Goal: Information Seeking & Learning: Find specific fact

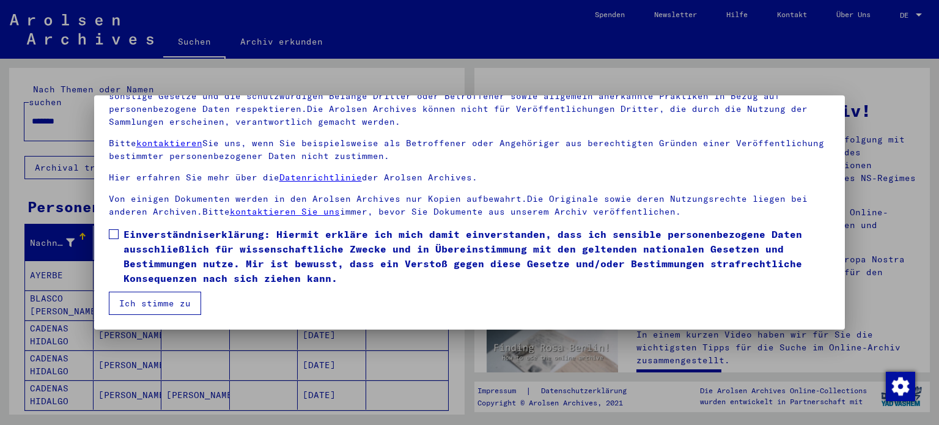
scroll to position [103, 0]
click at [149, 300] on button "Ich stimme zu" at bounding box center [155, 303] width 92 height 23
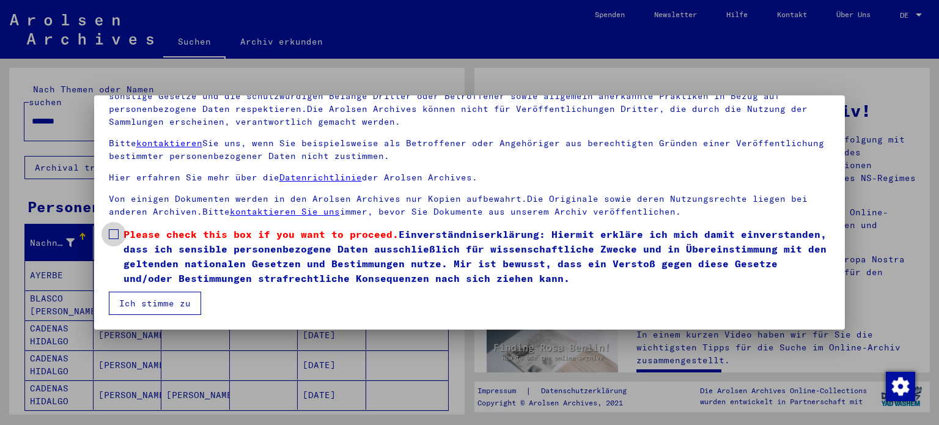
click at [113, 234] on span at bounding box center [114, 234] width 10 height 10
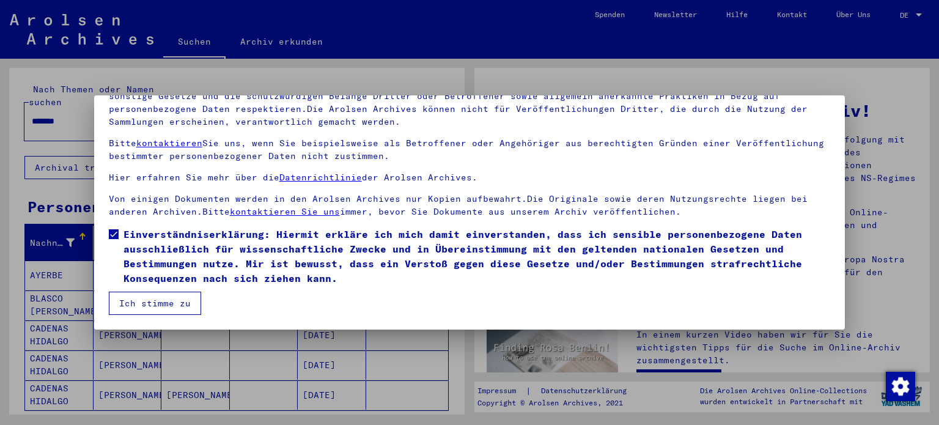
click at [150, 303] on button "Ich stimme zu" at bounding box center [155, 303] width 92 height 23
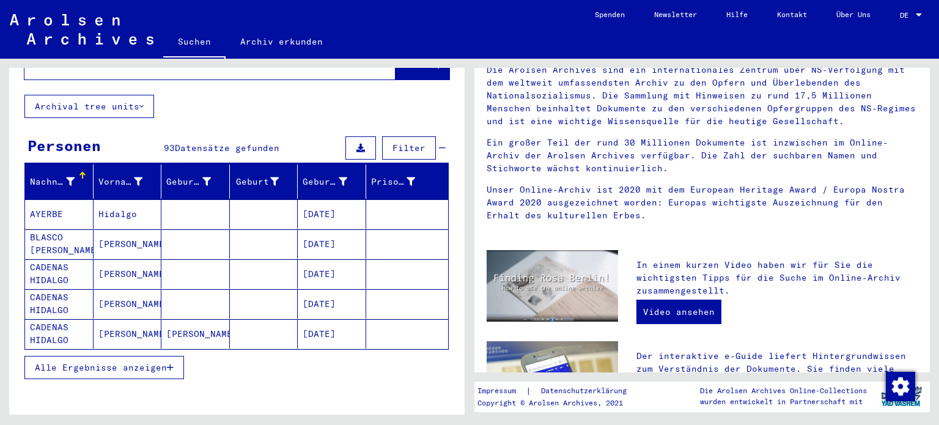
scroll to position [61, 0]
click at [140, 362] on span "Alle Ergebnisse anzeigen" at bounding box center [101, 367] width 132 height 11
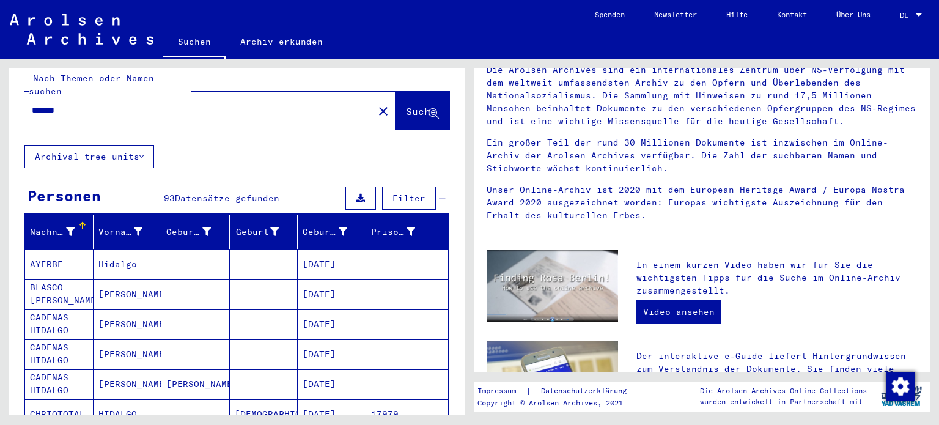
scroll to position [0, 0]
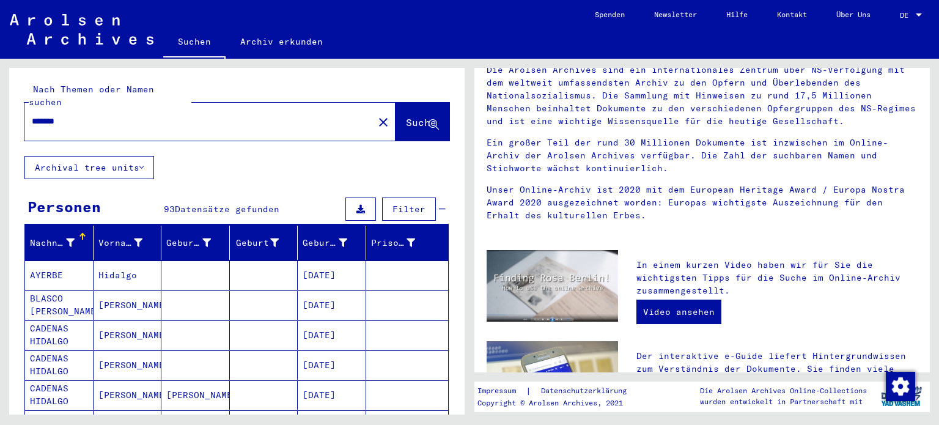
click at [157, 115] on input "*******" at bounding box center [195, 121] width 327 height 13
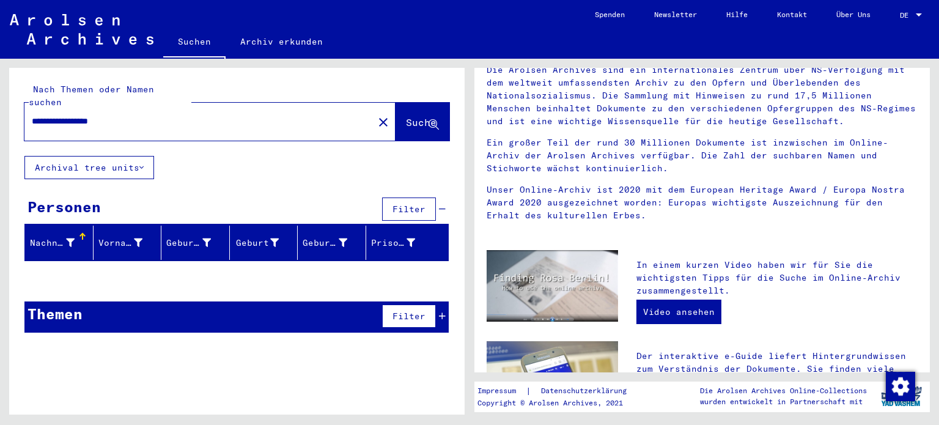
click at [108, 115] on input "**********" at bounding box center [195, 121] width 327 height 13
click at [407, 116] on span "Suche" at bounding box center [421, 122] width 31 height 12
click at [253, 311] on span "Datensätze gefunden" at bounding box center [215, 316] width 105 height 11
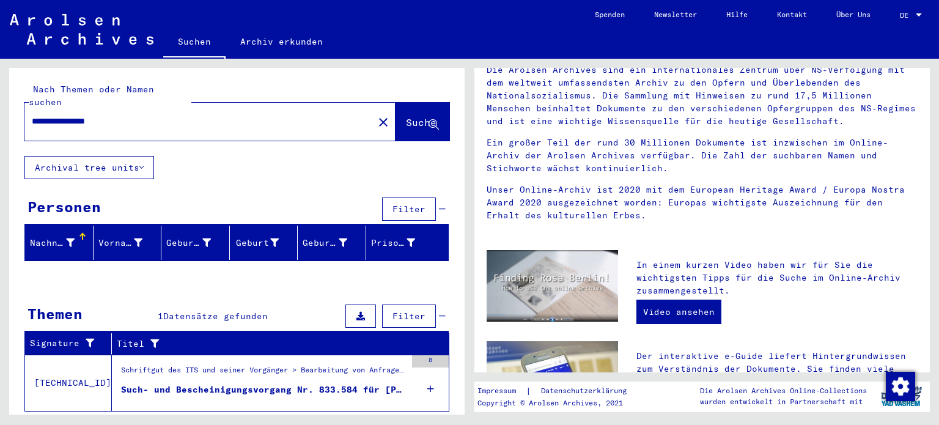
scroll to position [17, 0]
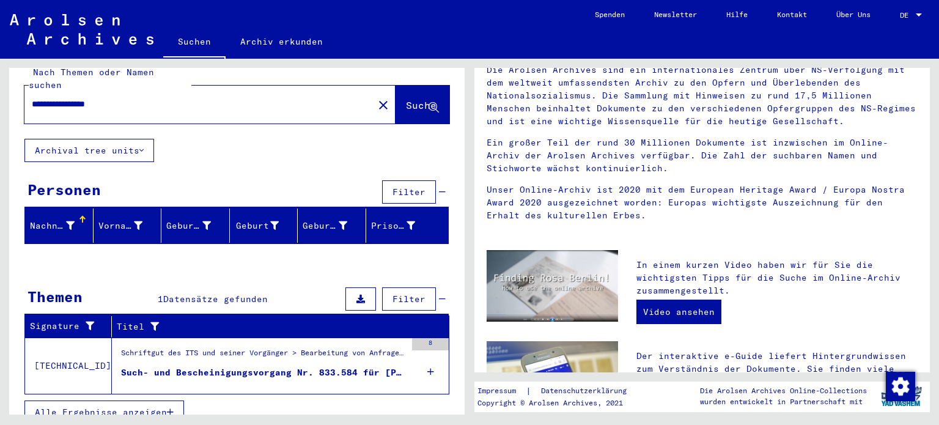
click at [284, 366] on div "Such- und Bescheinigungsvorgang Nr. 833.584 für [PERSON_NAME][GEOGRAPHIC_DATA] …" at bounding box center [263, 372] width 285 height 13
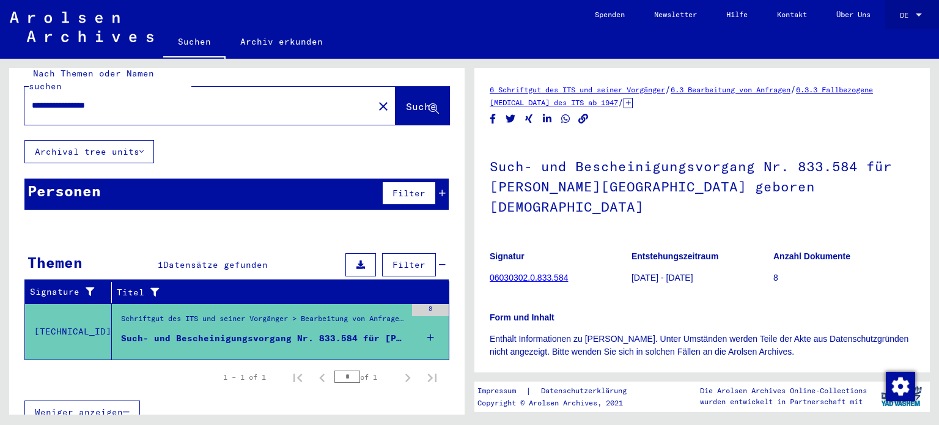
click at [909, 16] on span "DE" at bounding box center [906, 15] width 13 height 9
click at [898, 21] on span "English" at bounding box center [888, 21] width 30 height 9
type input "*******"
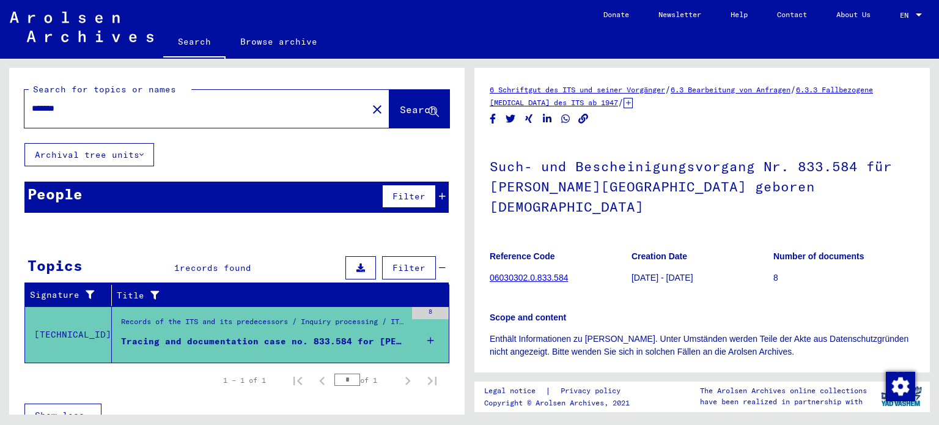
click at [427, 338] on icon at bounding box center [430, 340] width 7 height 43
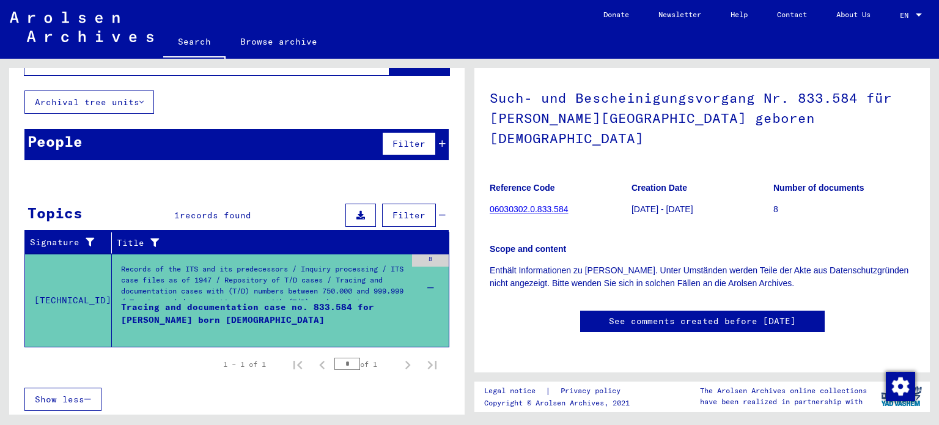
scroll to position [121, 0]
click at [902, 11] on mat-select-trigger "EN" at bounding box center [904, 14] width 9 height 9
click at [889, 17] on span "English" at bounding box center [898, 22] width 50 height 22
